Goal: Information Seeking & Learning: Learn about a topic

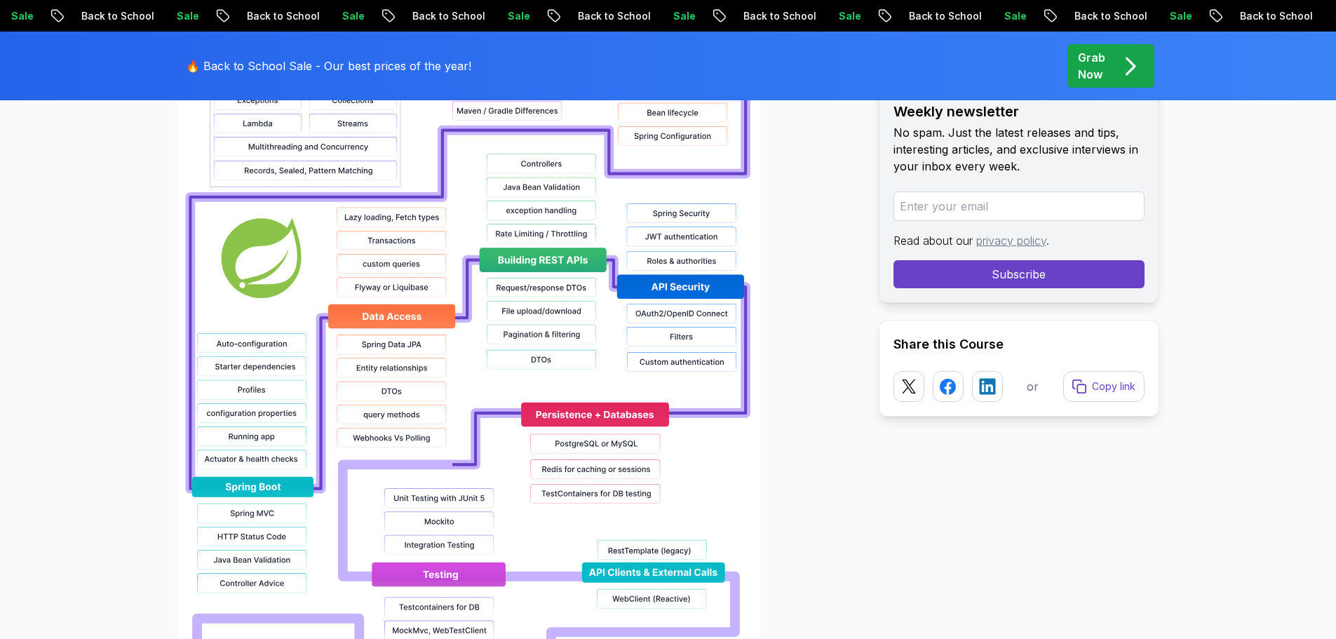
click at [816, 340] on div at bounding box center [516, 389] width 679 height 897
click at [810, 374] on div at bounding box center [516, 389] width 679 height 897
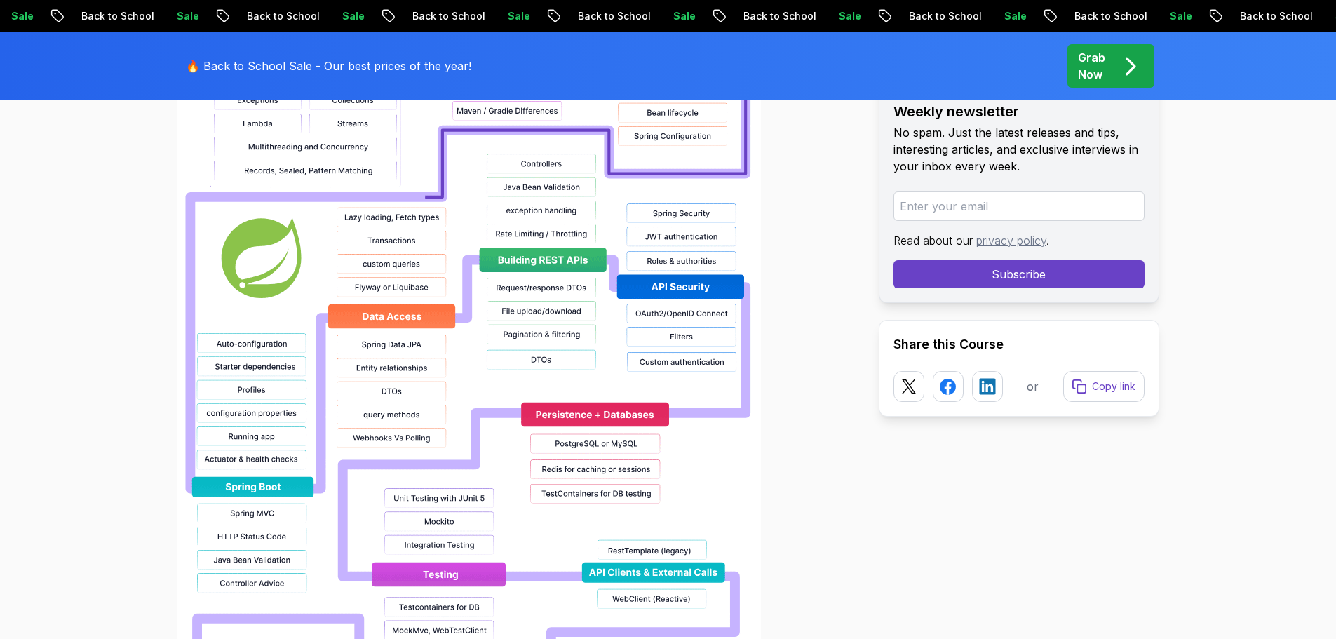
scroll to position [1315, 0]
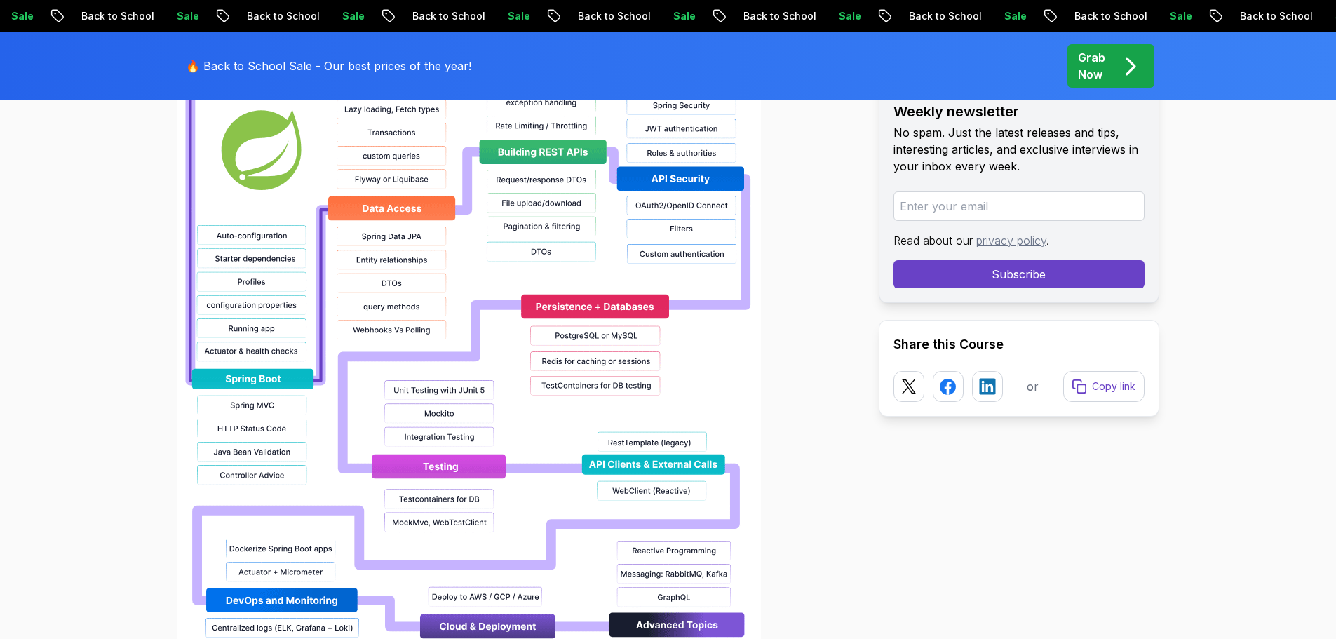
click at [794, 339] on div at bounding box center [516, 281] width 679 height 897
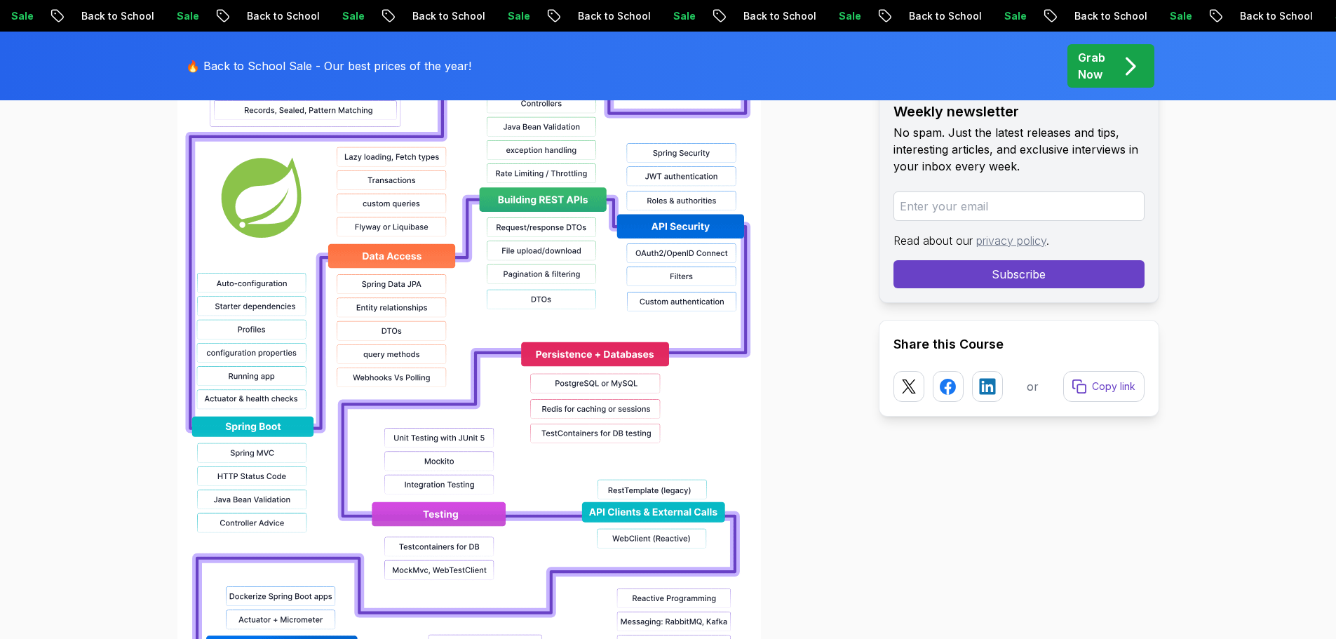
scroll to position [1258, 0]
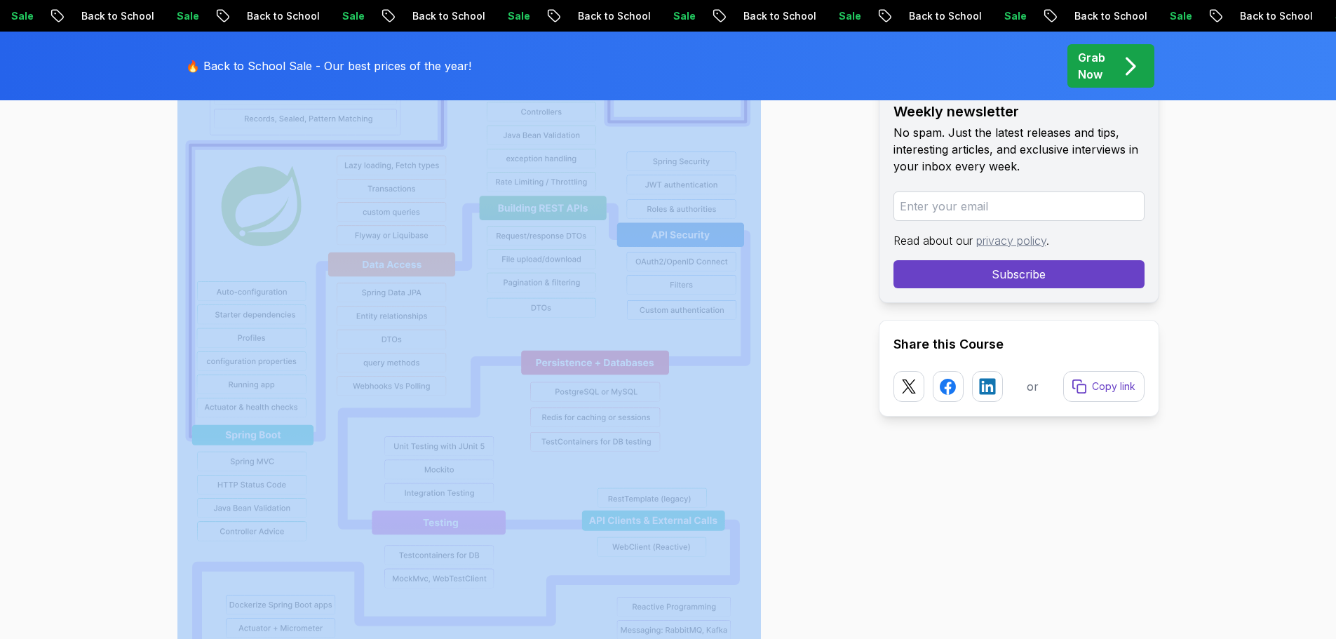
click at [813, 365] on div at bounding box center [516, 337] width 679 height 897
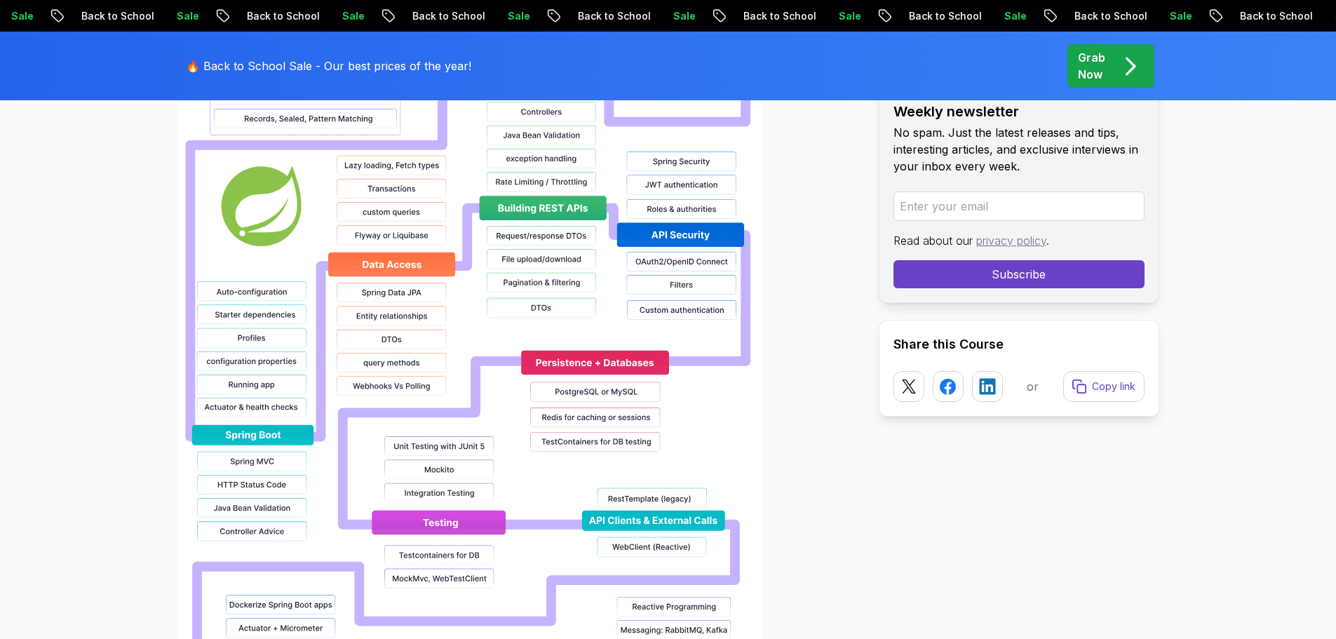
click at [801, 364] on div at bounding box center [516, 337] width 679 height 897
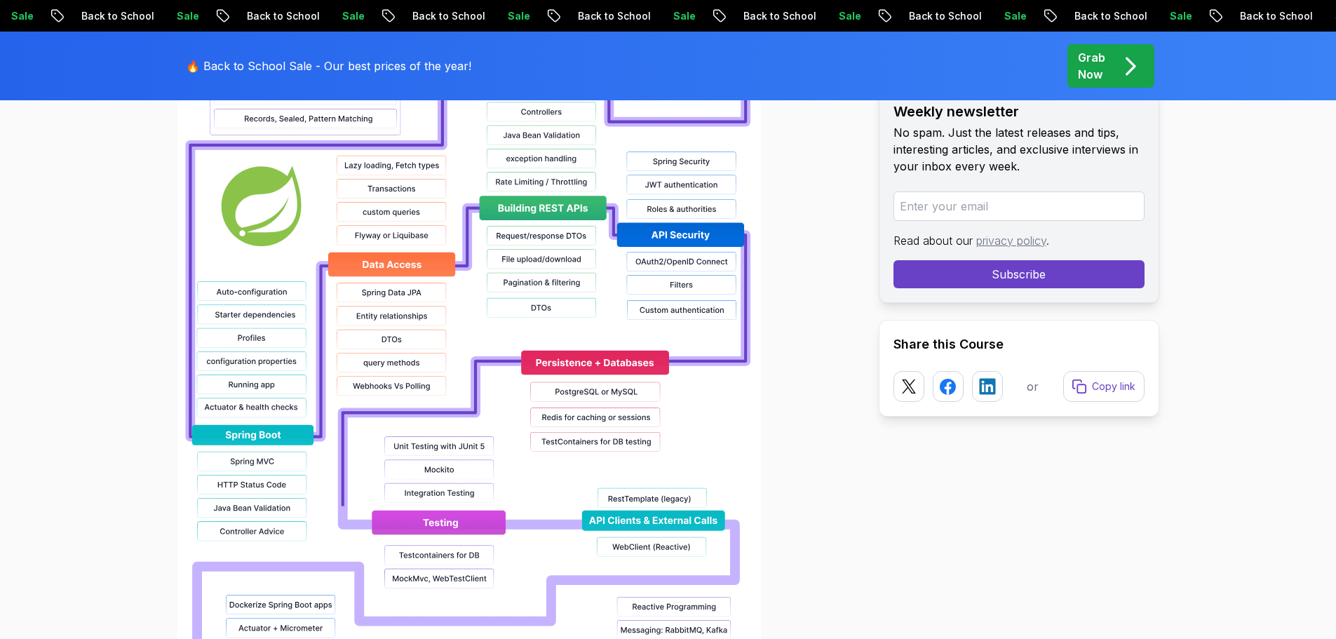
click at [543, 235] on img at bounding box center [468, 337] width 583 height 897
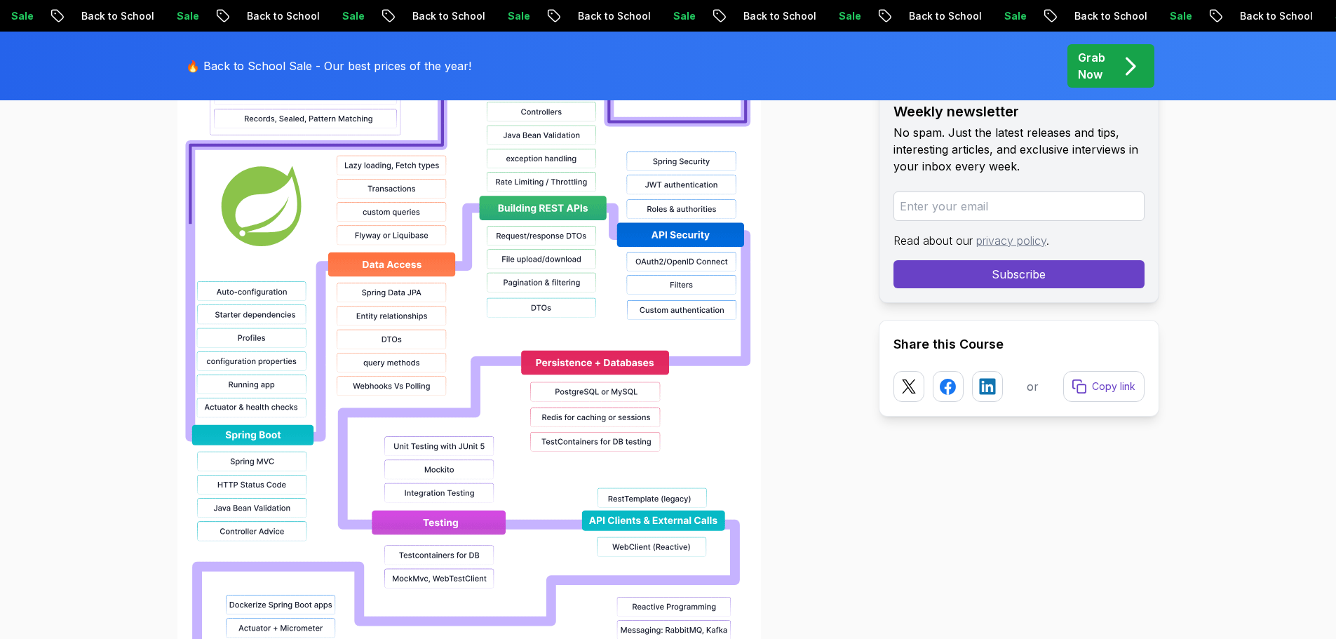
click at [543, 235] on img at bounding box center [468, 337] width 583 height 897
click at [808, 244] on div at bounding box center [516, 337] width 679 height 897
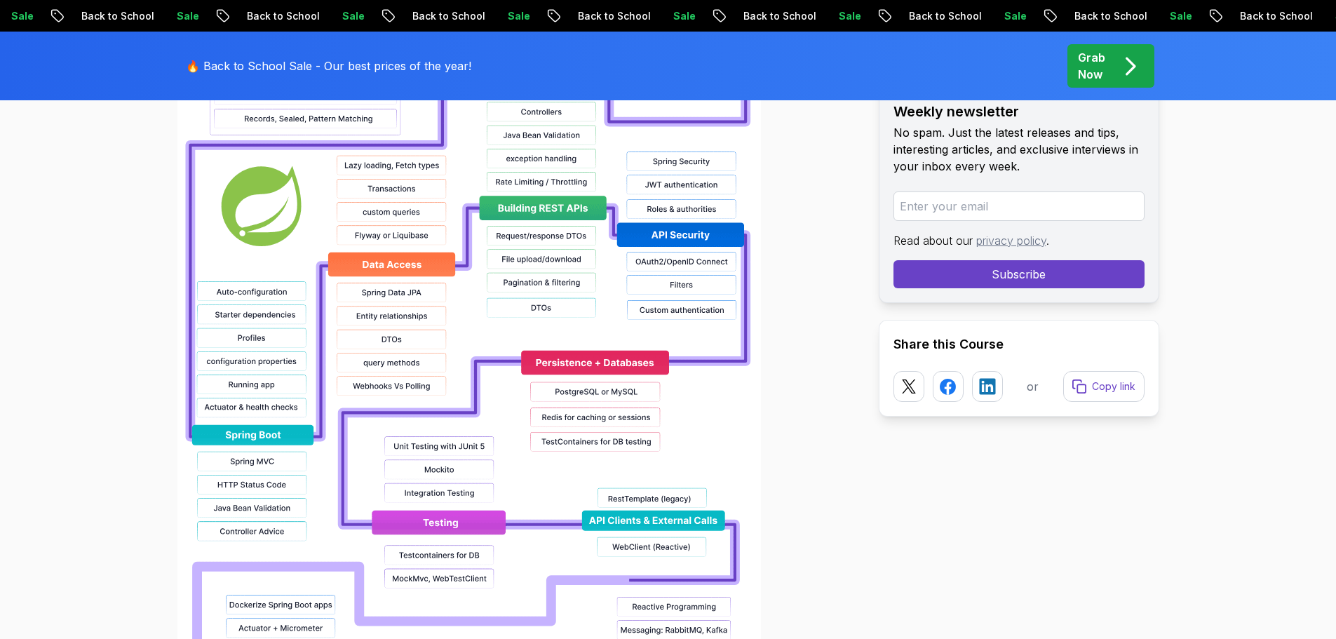
click at [808, 400] on div at bounding box center [516, 337] width 679 height 897
click at [812, 427] on div at bounding box center [516, 337] width 679 height 897
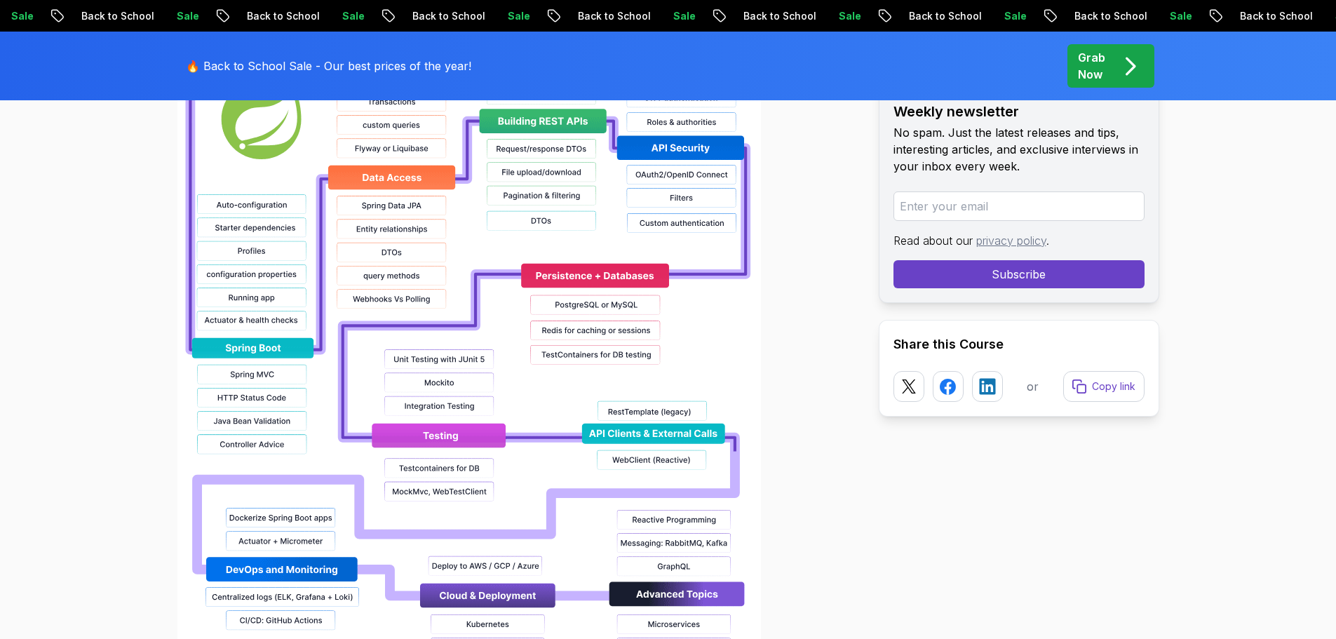
click at [821, 378] on div at bounding box center [516, 250] width 679 height 897
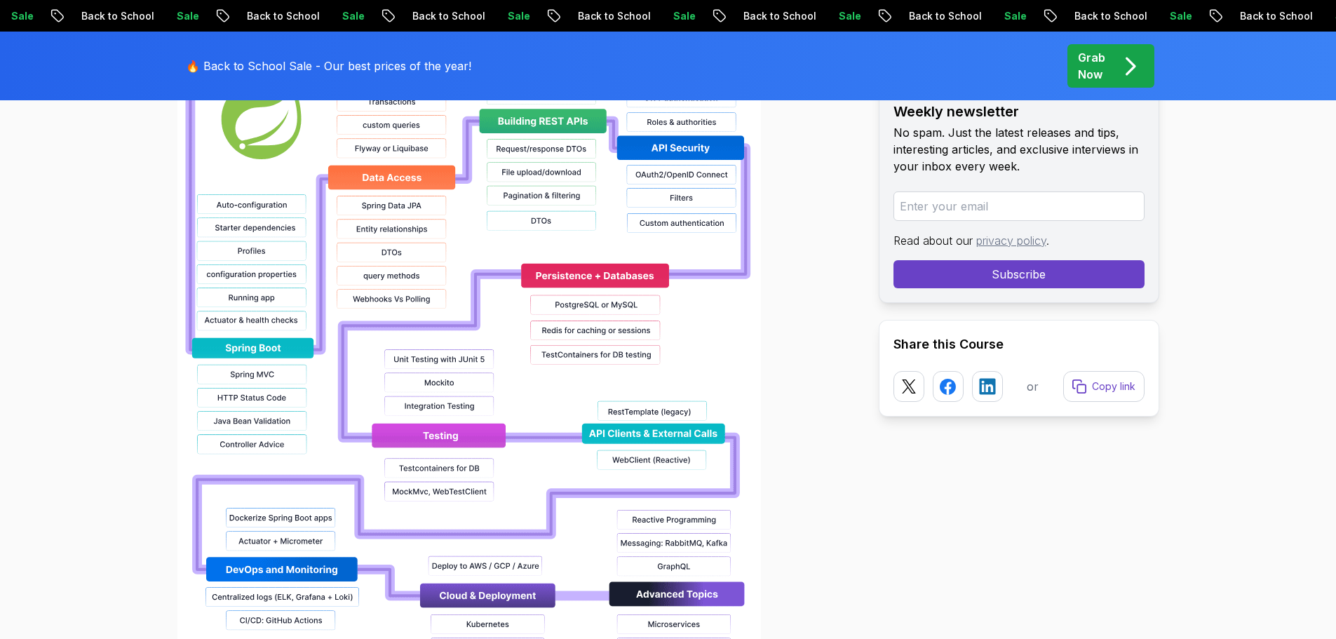
click at [820, 400] on div at bounding box center [516, 250] width 679 height 897
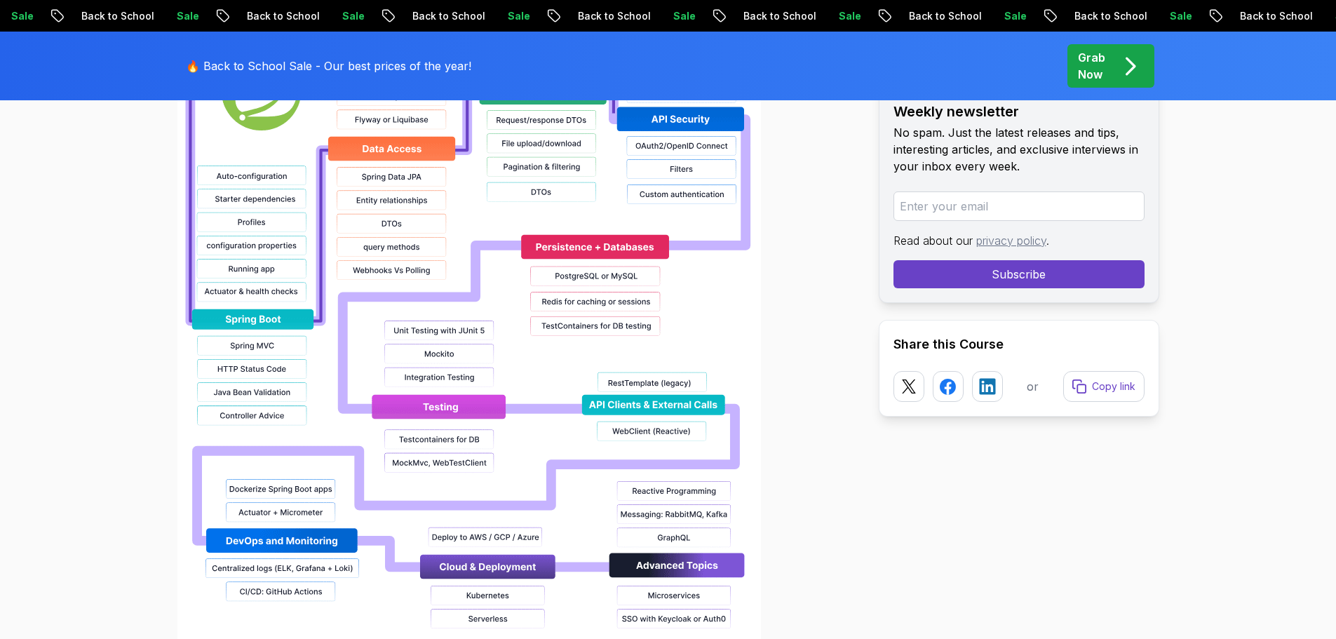
scroll to position [1373, 0]
click at [820, 294] on div at bounding box center [516, 222] width 679 height 897
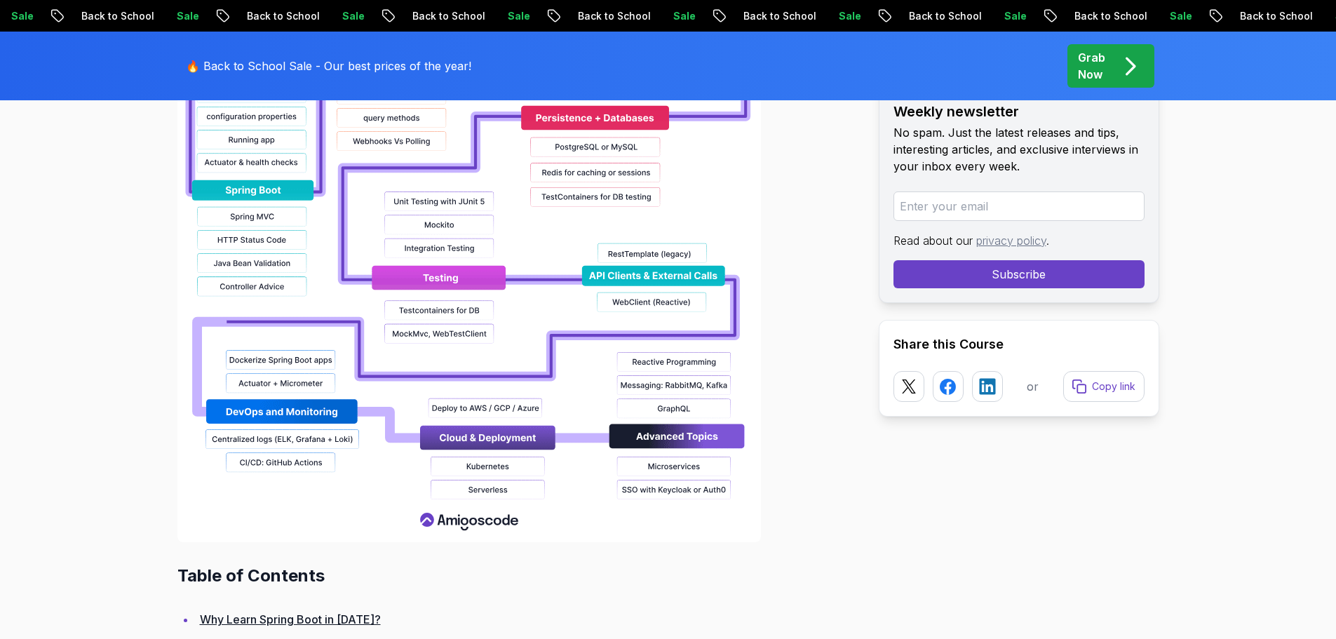
scroll to position [1547, 0]
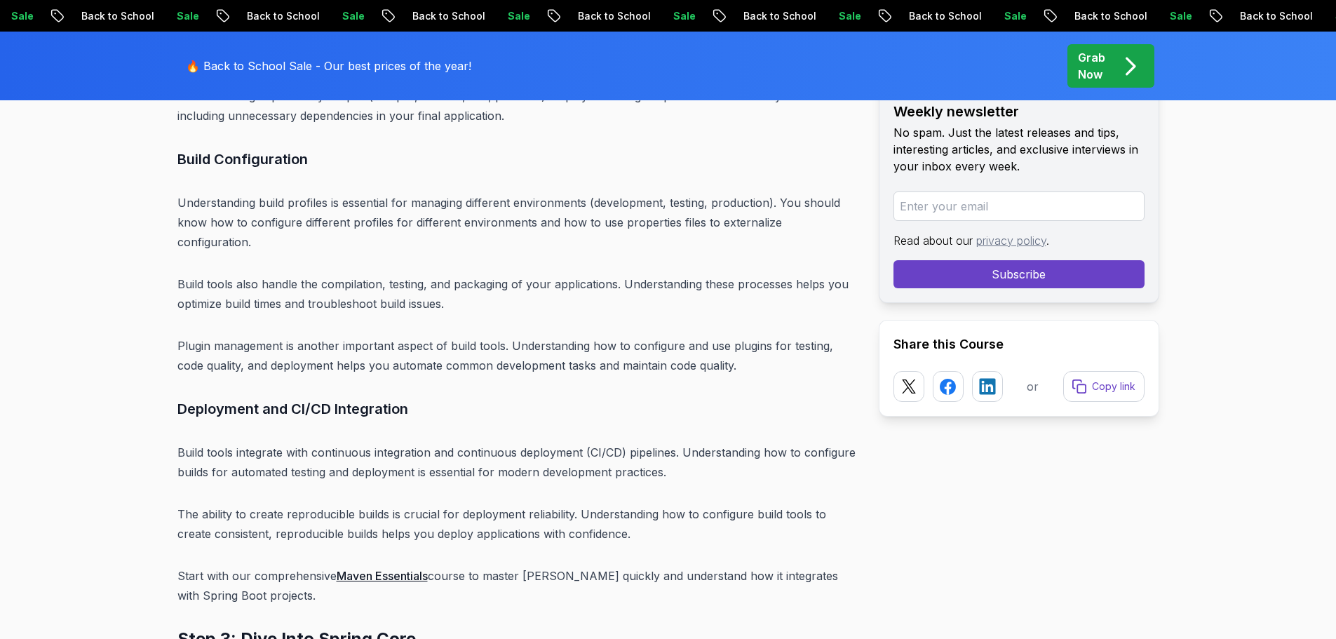
scroll to position [6006, 0]
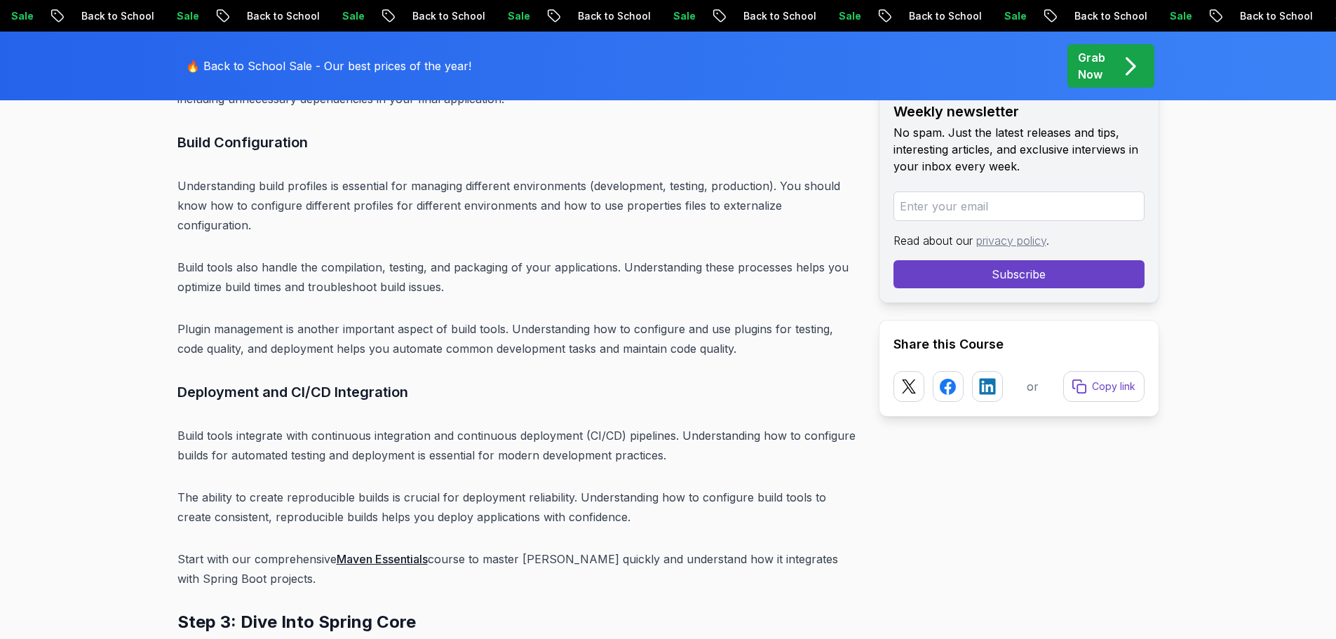
click at [473, 381] on h3 "Deployment and CI/CD Integration" at bounding box center [516, 392] width 679 height 22
click at [503, 381] on h3 "Deployment and CI/CD Integration" at bounding box center [516, 392] width 679 height 22
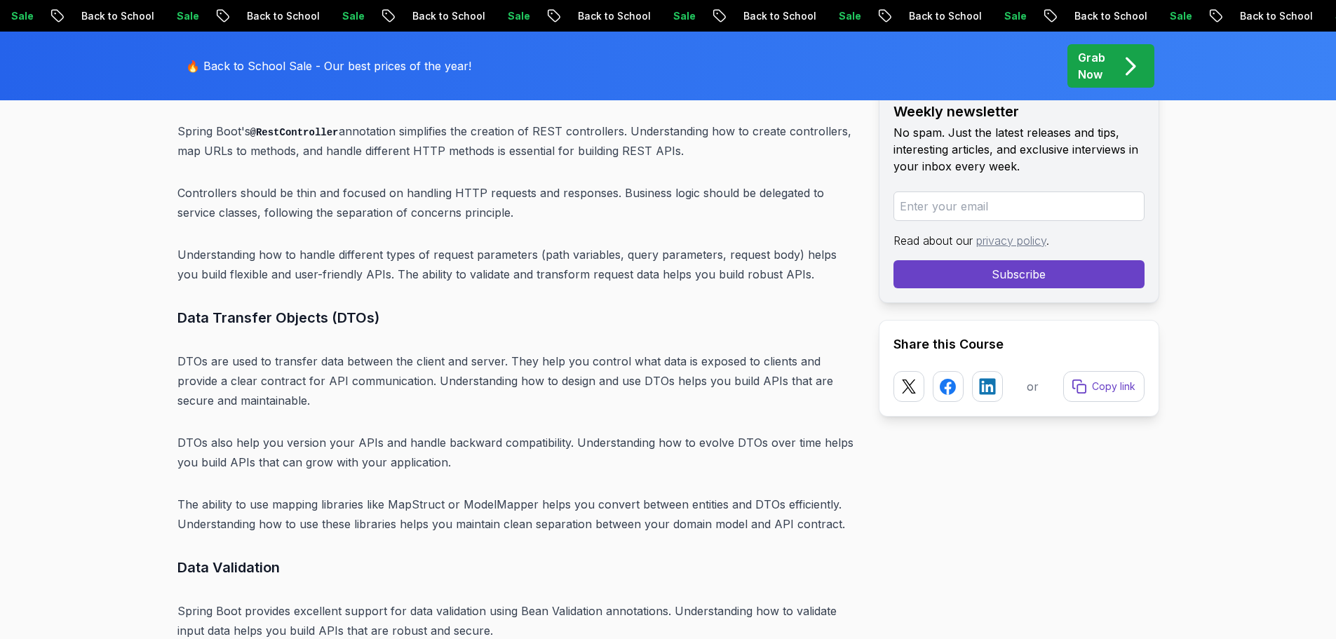
scroll to position [9278, 0]
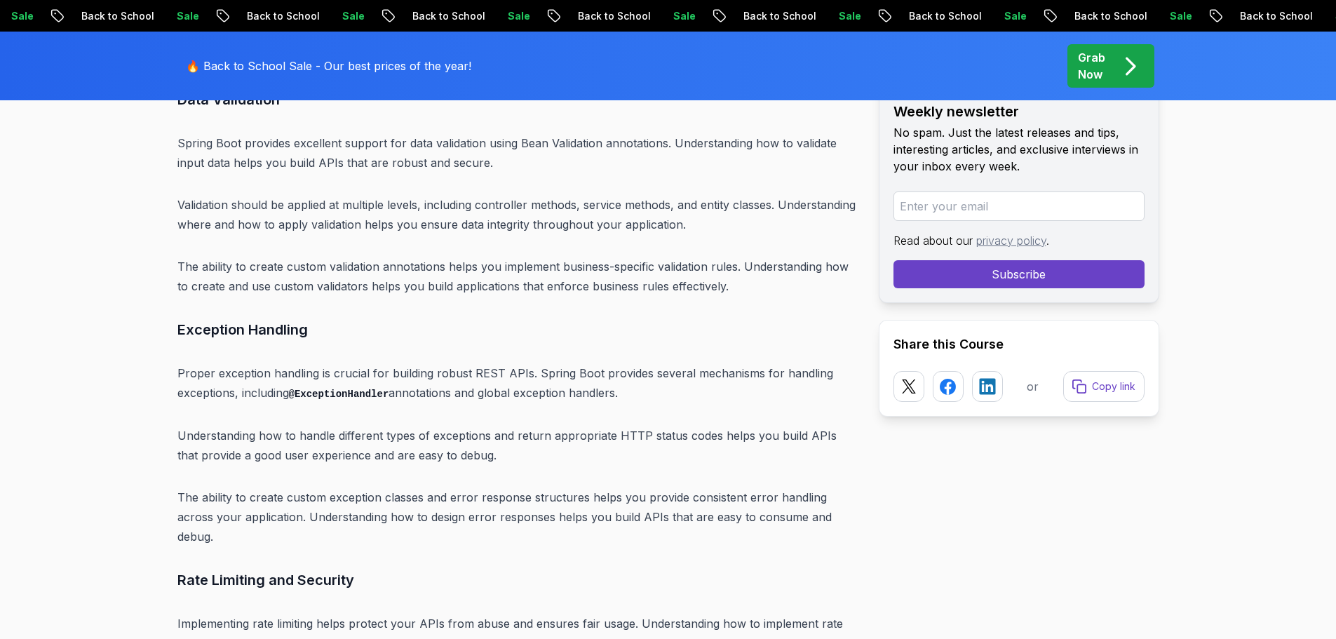
click at [600, 393] on div "Introduction Spring Boot remains one of the most powerful and widely adopted fr…" at bounding box center [516, 226] width 679 height 17530
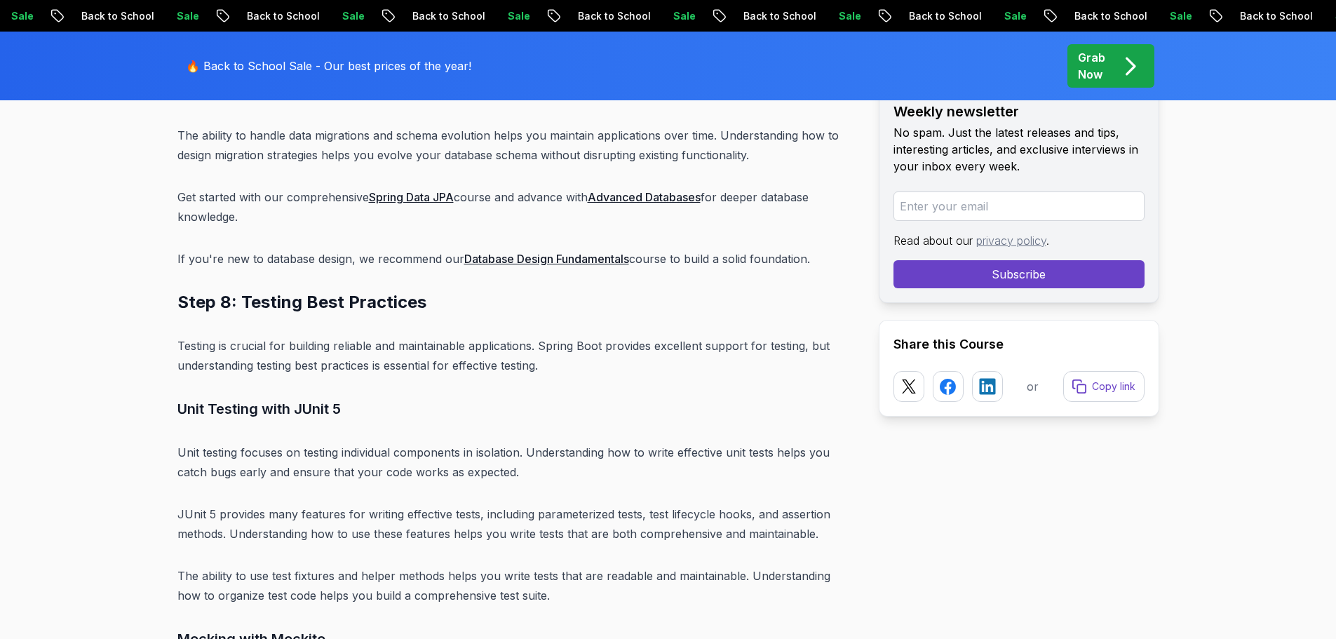
scroll to position [12549, 0]
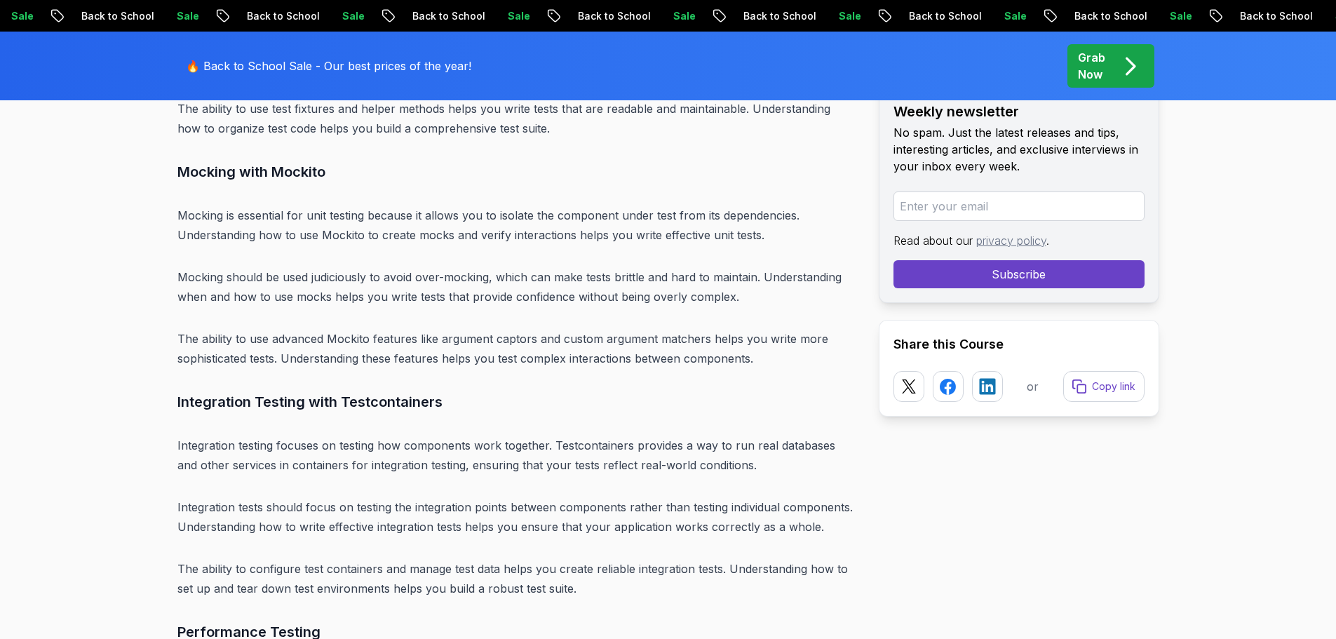
click at [546, 435] on p "Integration testing focuses on testing how components work together. Testcontai…" at bounding box center [516, 454] width 679 height 39
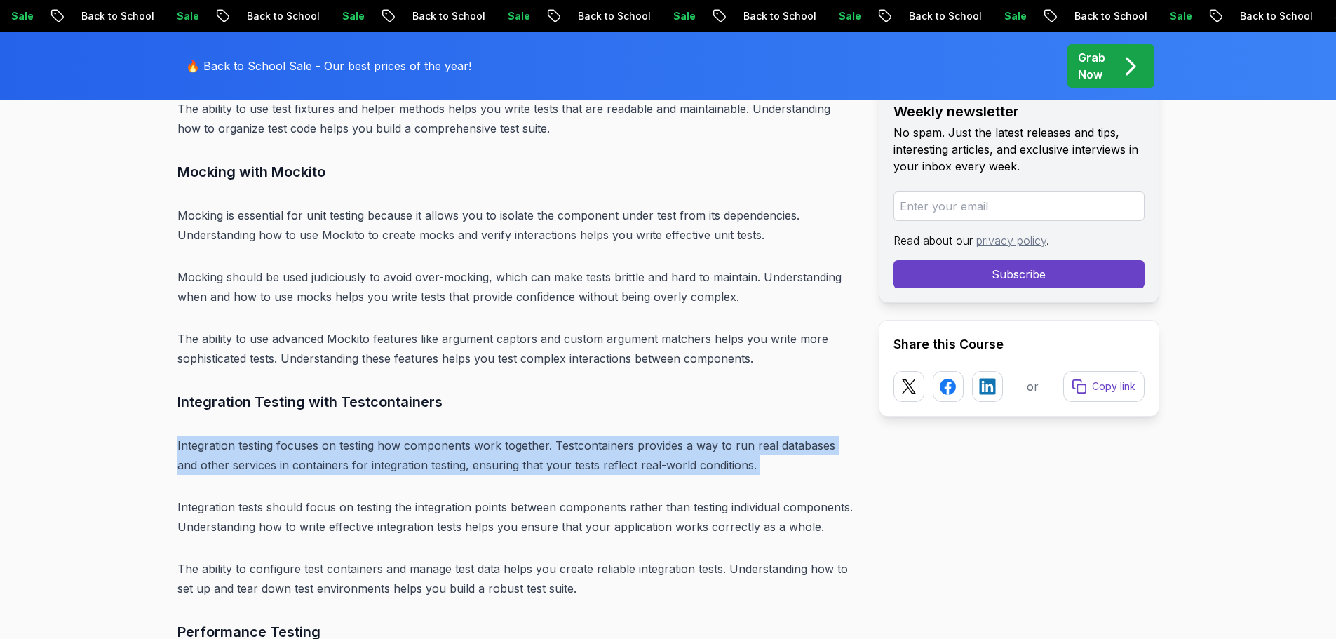
click at [546, 435] on p "Integration testing focuses on testing how components work together. Testcontai…" at bounding box center [516, 454] width 679 height 39
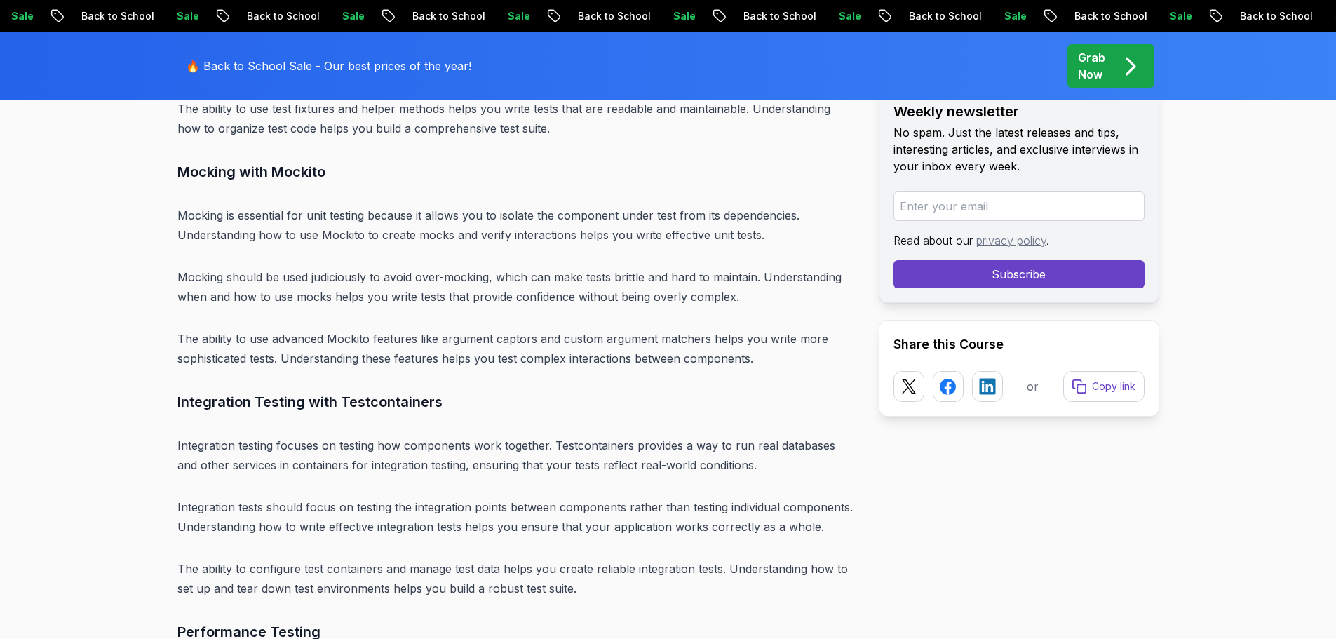
click at [579, 497] on p "Integration tests should focus on testing the integration points between compon…" at bounding box center [516, 516] width 679 height 39
click at [573, 497] on p "Integration tests should focus on testing the integration points between compon…" at bounding box center [516, 516] width 679 height 39
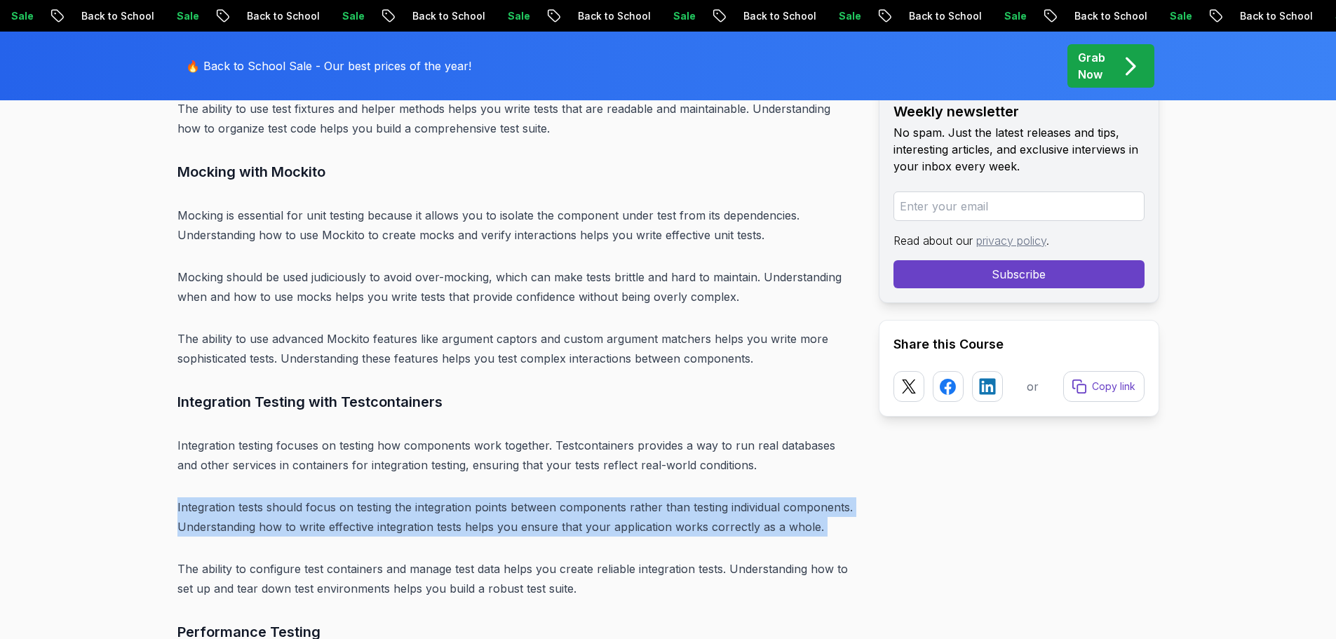
click at [573, 497] on p "Integration tests should focus on testing the integration points between compon…" at bounding box center [516, 516] width 679 height 39
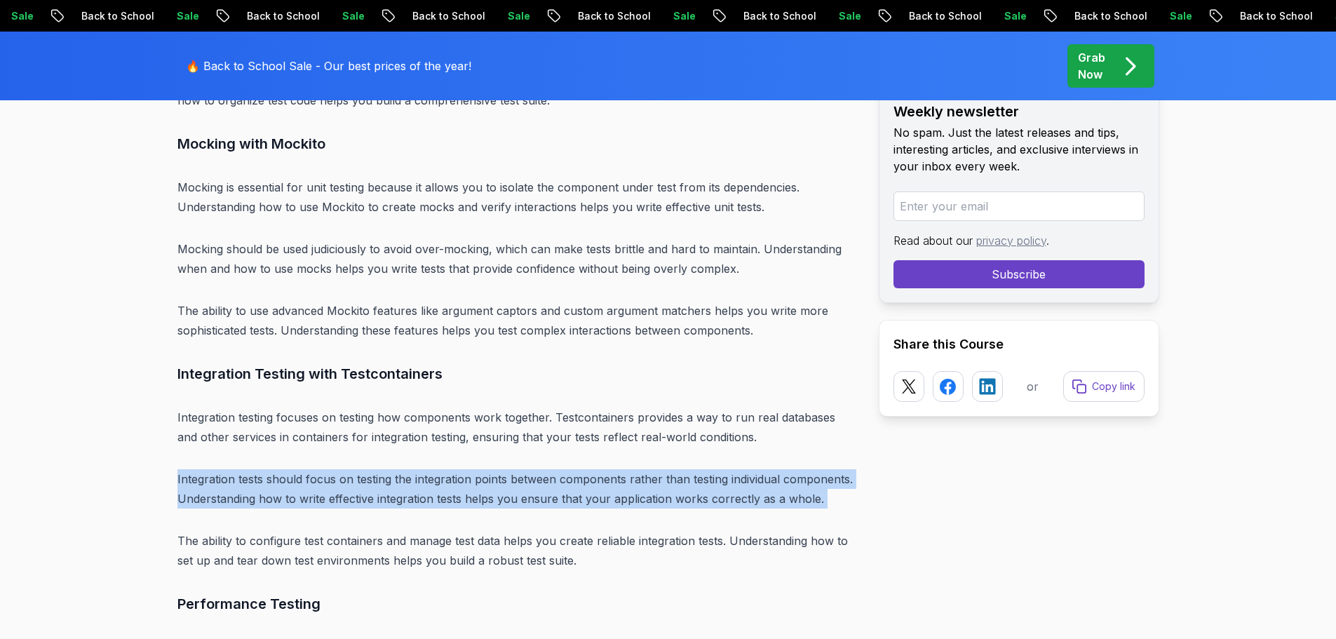
scroll to position [12605, 0]
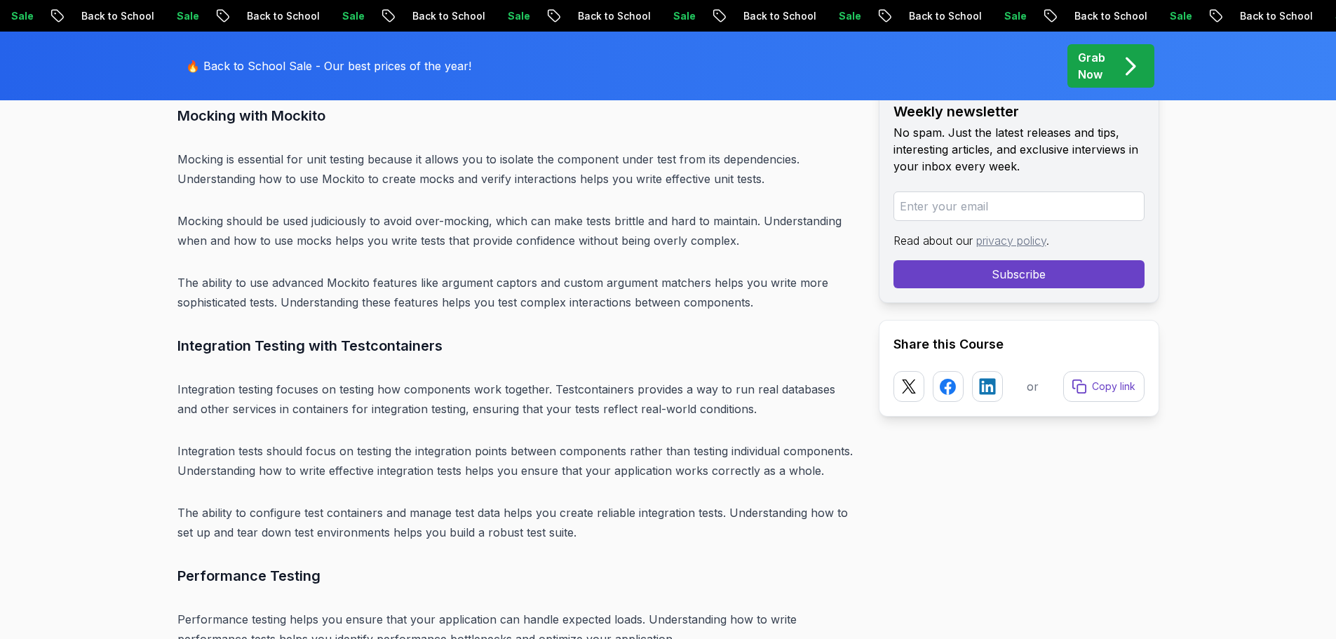
click at [609, 564] on h3 "Performance Testing" at bounding box center [516, 575] width 679 height 22
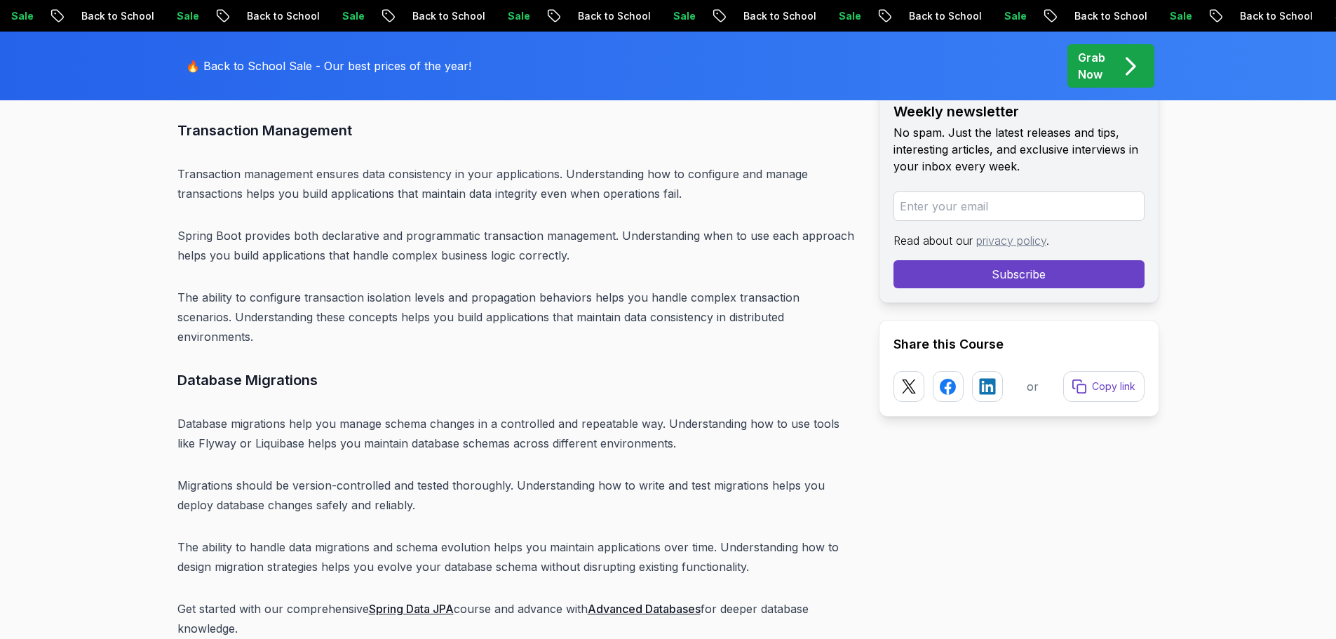
scroll to position [11203, 0]
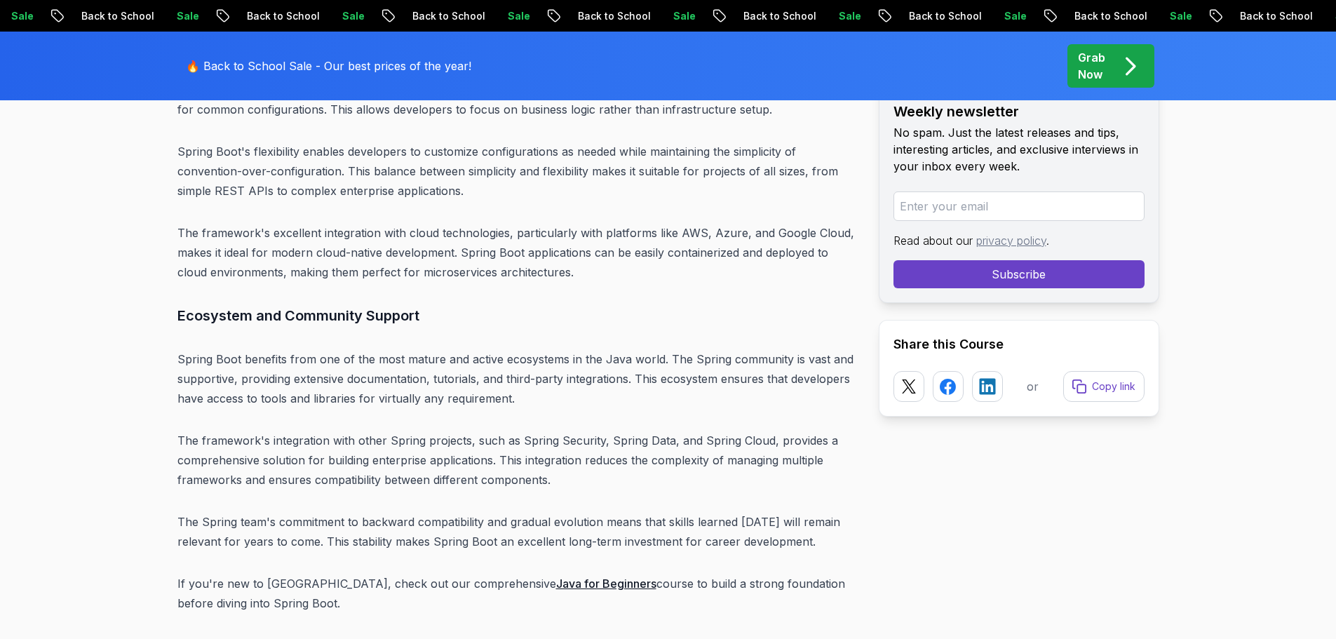
scroll to position [3724, 0]
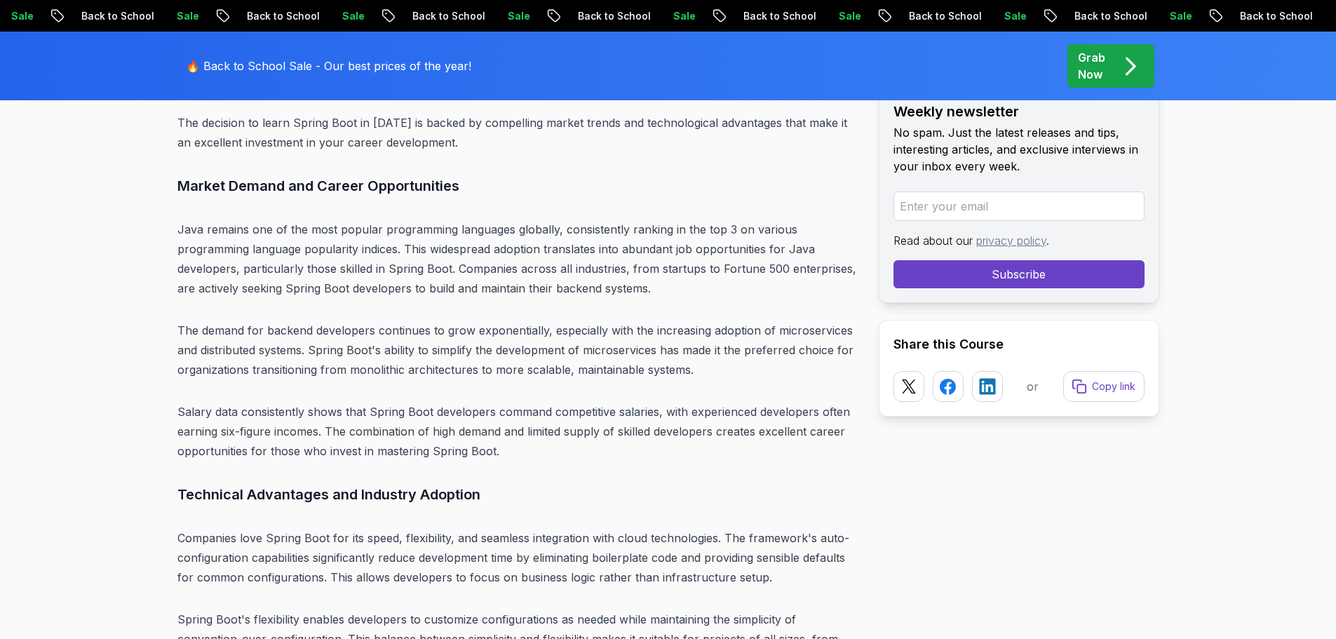
click at [272, 266] on p "Java remains one of the most popular programming languages globally, consistent…" at bounding box center [516, 258] width 679 height 79
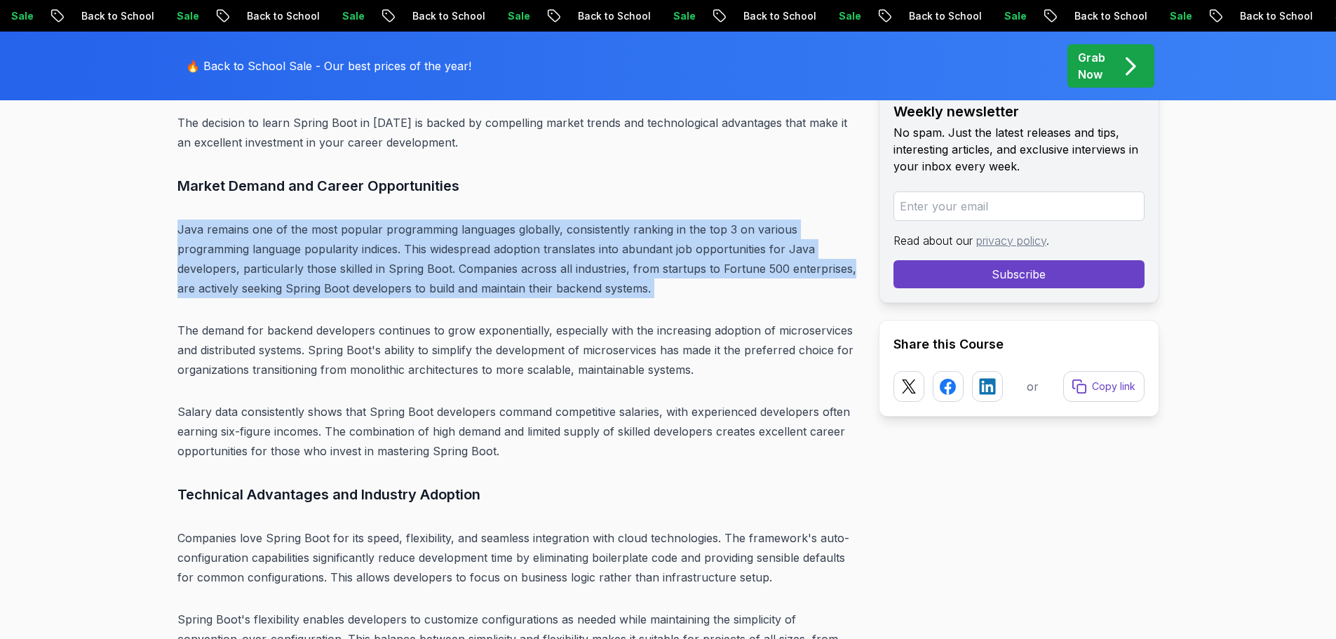
click at [272, 266] on p "Java remains one of the most popular programming languages globally, consistent…" at bounding box center [516, 258] width 679 height 79
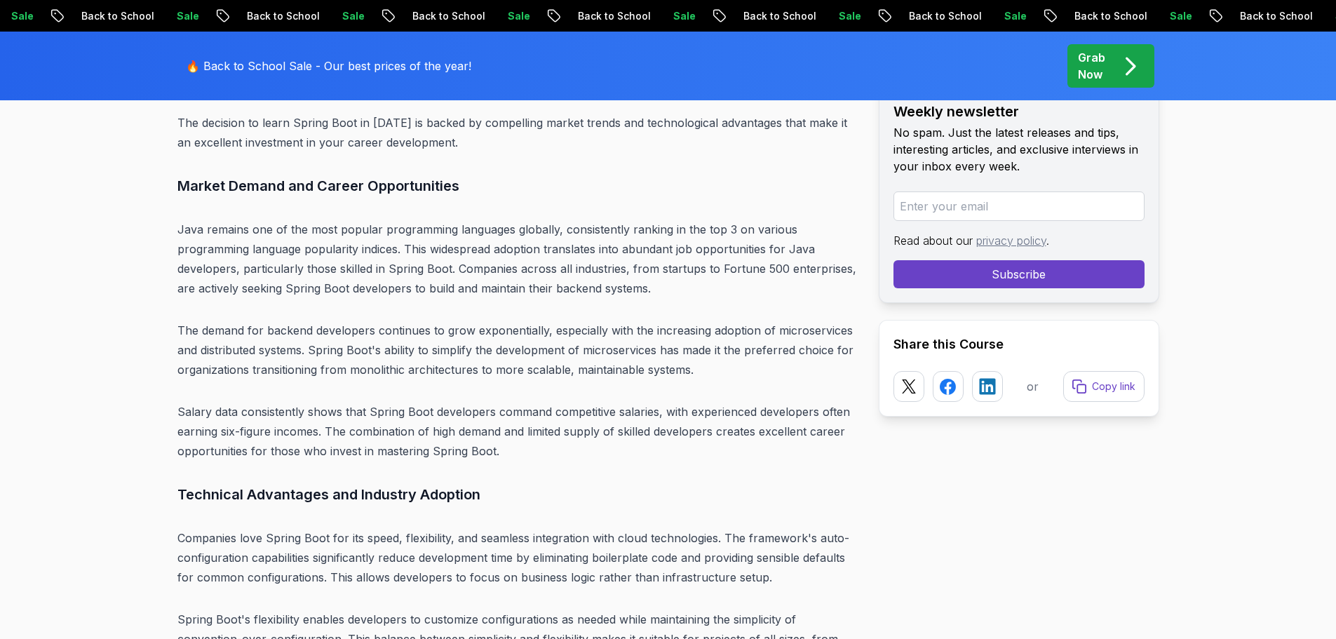
drag, startPoint x: 649, startPoint y: 288, endPoint x: 487, endPoint y: 292, distance: 162.7
click at [487, 292] on p "Java remains one of the most popular programming languages globally, consistent…" at bounding box center [516, 258] width 679 height 79
drag, startPoint x: 245, startPoint y: 327, endPoint x: 355, endPoint y: 326, distance: 110.1
click at [355, 326] on p "The demand for backend developers continues to grow exponentially, especially w…" at bounding box center [516, 349] width 679 height 59
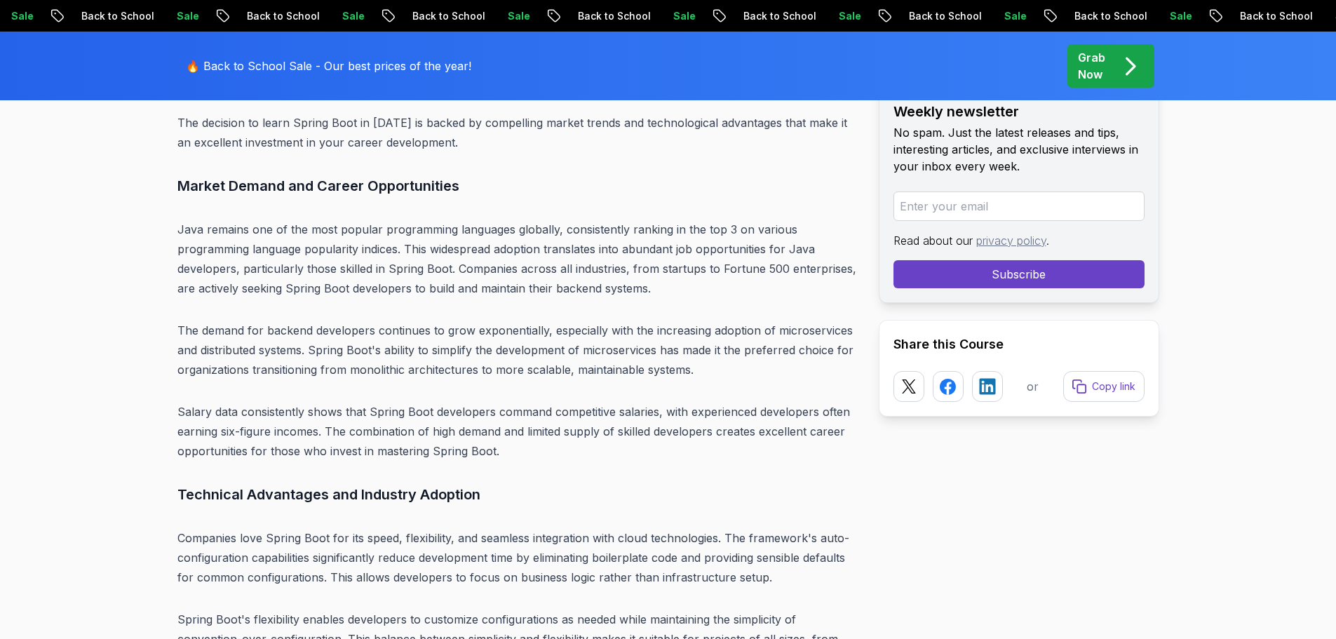
click at [460, 360] on p "The demand for backend developers continues to grow exponentially, especially w…" at bounding box center [516, 349] width 679 height 59
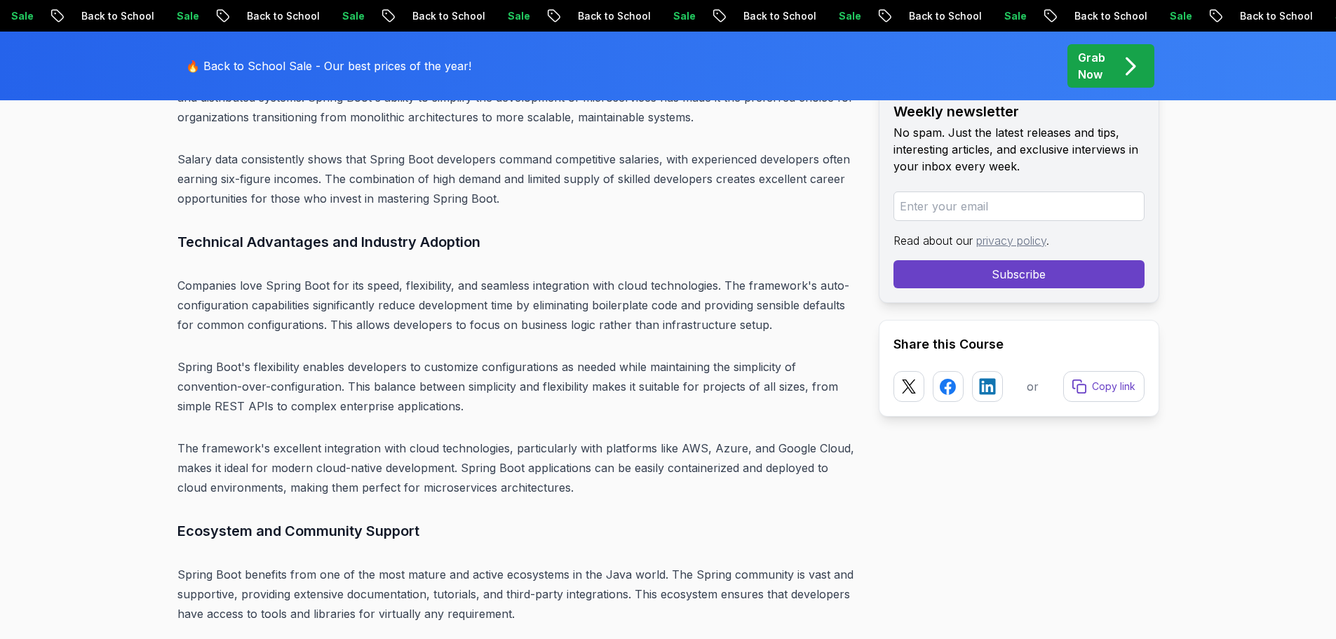
scroll to position [4005, 0]
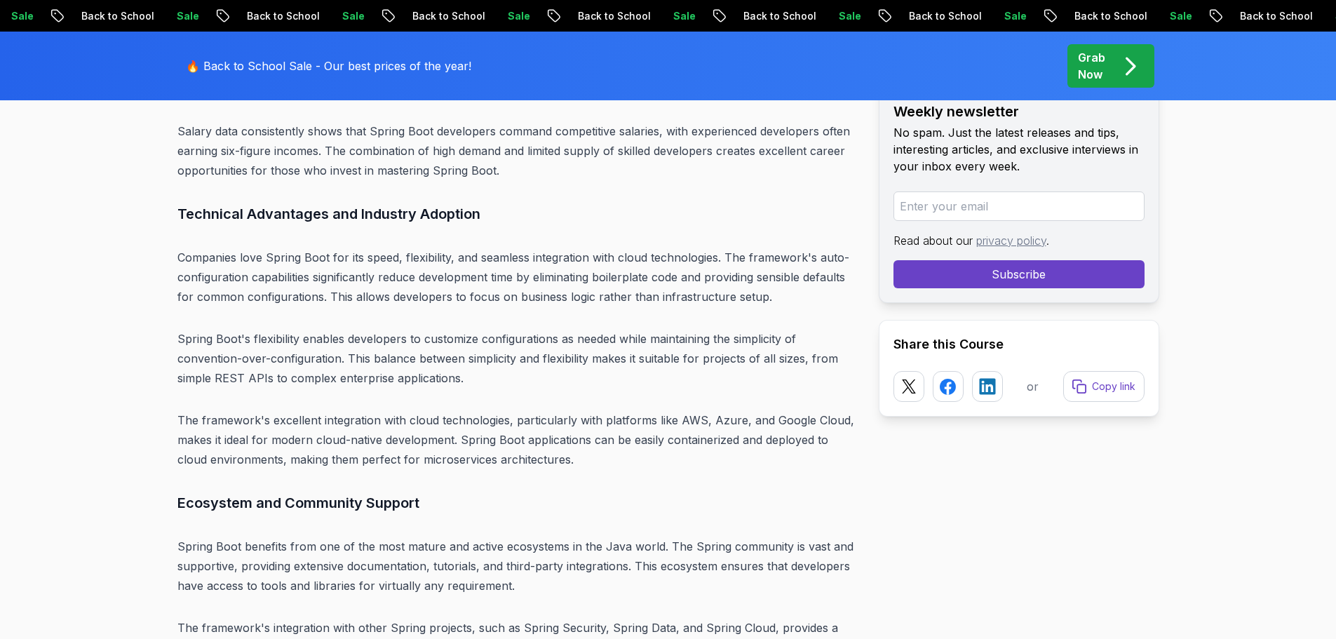
click at [224, 420] on p "The framework's excellent integration with cloud technologies, particularly wit…" at bounding box center [516, 439] width 679 height 59
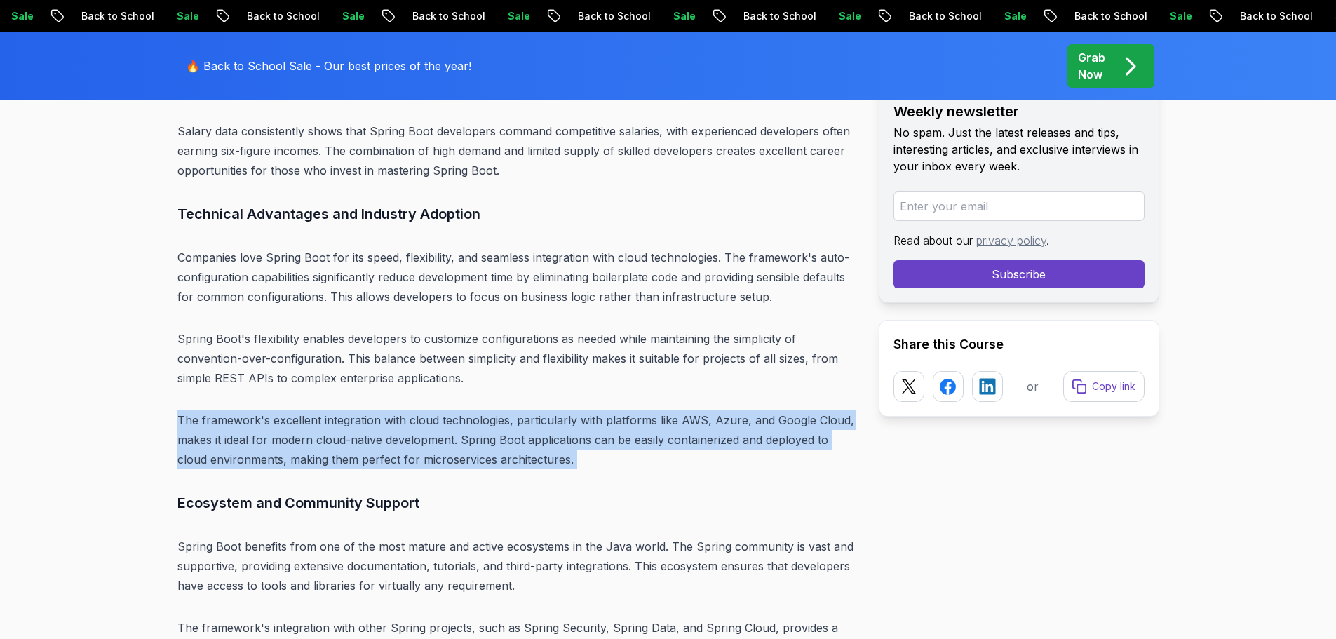
click at [224, 420] on p "The framework's excellent integration with cloud technologies, particularly wit…" at bounding box center [516, 439] width 679 height 59
click at [423, 423] on p "The framework's excellent integration with cloud technologies, particularly wit…" at bounding box center [516, 439] width 679 height 59
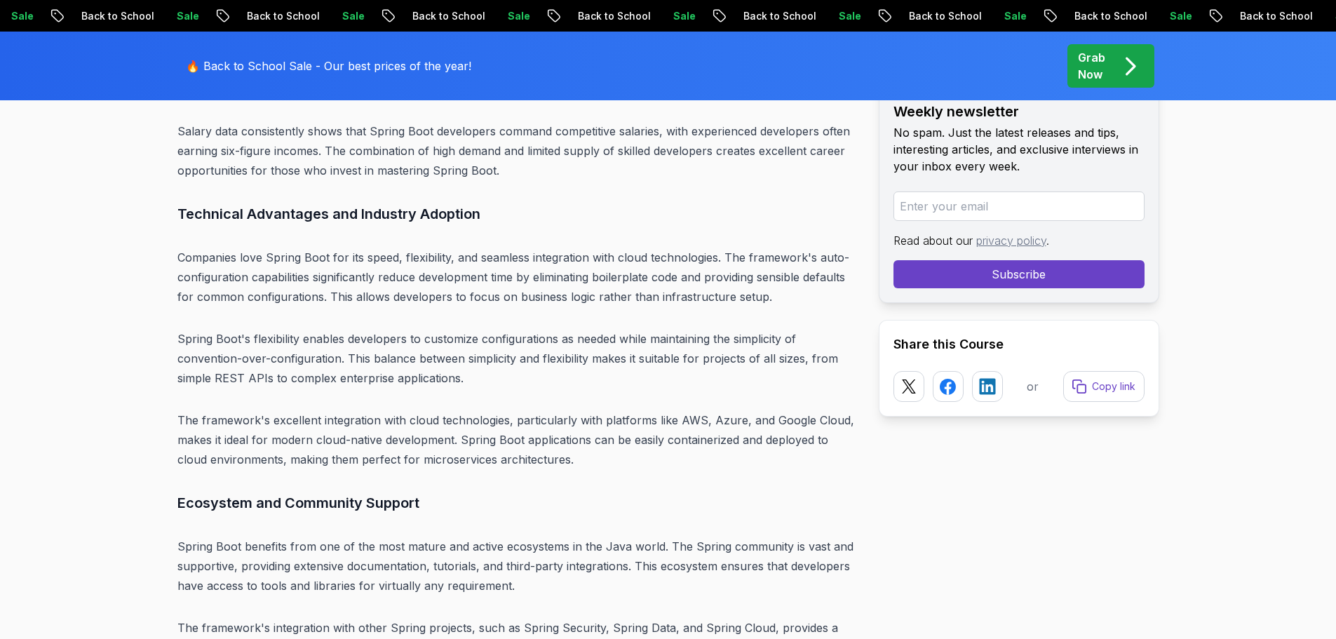
click at [698, 459] on p "The framework's excellent integration with cloud technologies, particularly wit…" at bounding box center [516, 439] width 679 height 59
click at [690, 297] on p "Companies love Spring Boot for its speed, flexibility, and seamless integration…" at bounding box center [516, 276] width 679 height 59
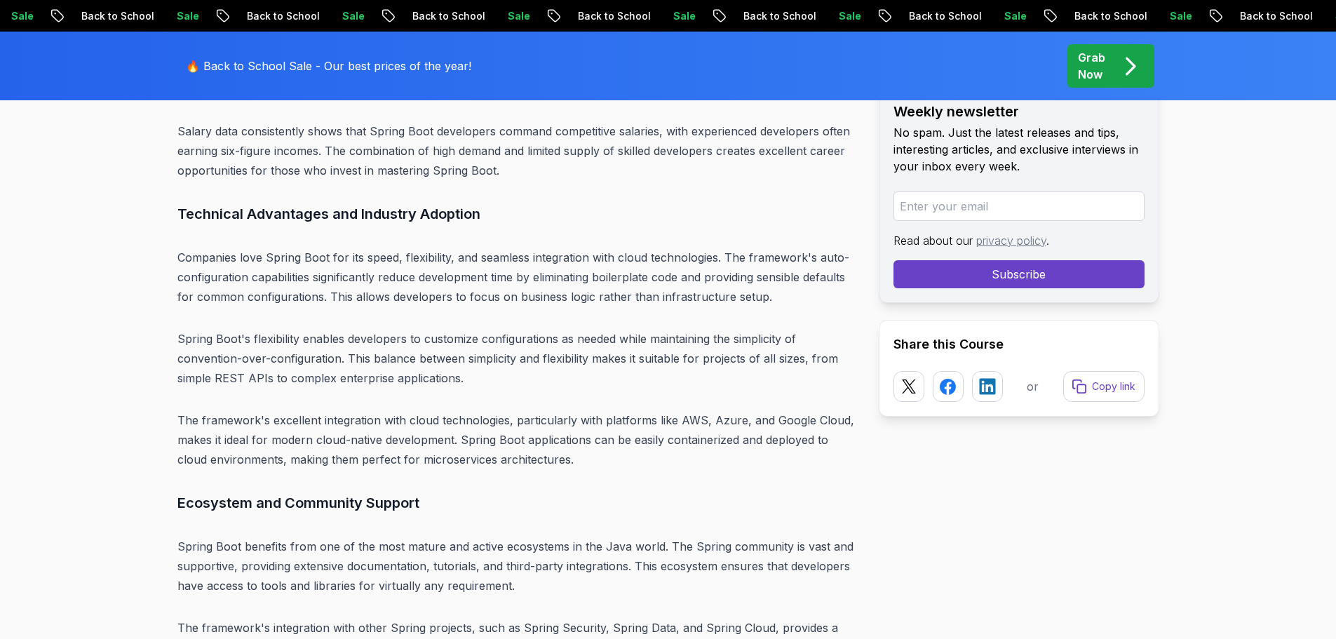
click at [702, 336] on p "Spring Boot's flexibility enables developers to customize configurations as nee…" at bounding box center [516, 358] width 679 height 59
click at [580, 496] on h3 "Ecosystem and Community Support" at bounding box center [516, 502] width 679 height 22
